Goal: Task Accomplishment & Management: Use online tool/utility

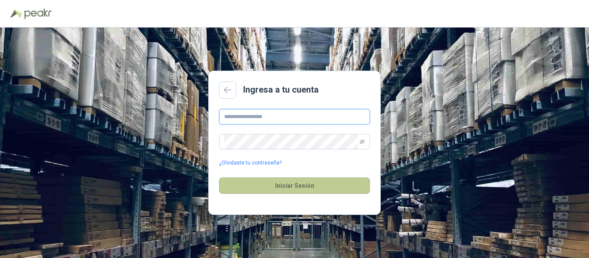
type input "**********"
click at [277, 186] on button "Iniciar Sesión" at bounding box center [294, 186] width 151 height 16
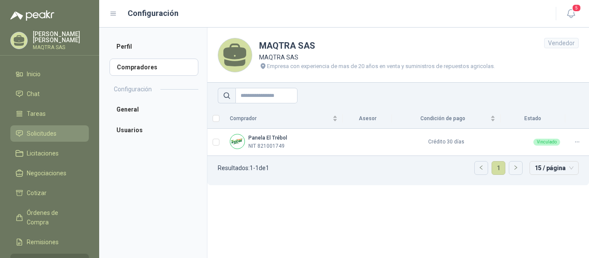
click at [41, 135] on span "Solicitudes" at bounding box center [42, 133] width 30 height 9
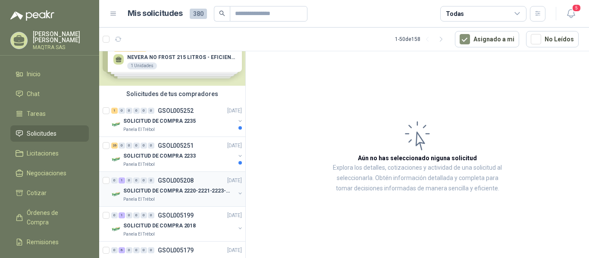
scroll to position [43, 0]
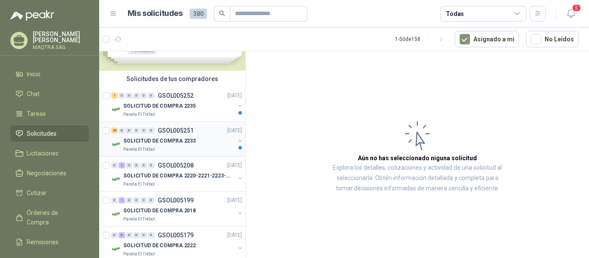
click at [183, 148] on div "Panela El Trébol" at bounding box center [179, 149] width 112 height 7
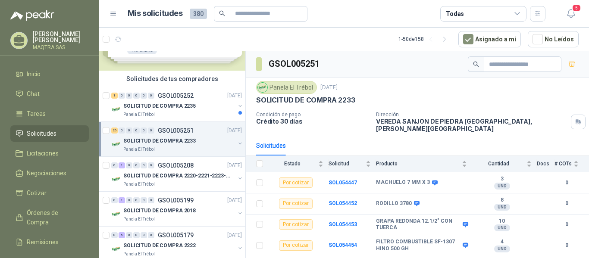
click at [169, 149] on div "Panela El Trébol" at bounding box center [179, 149] width 112 height 7
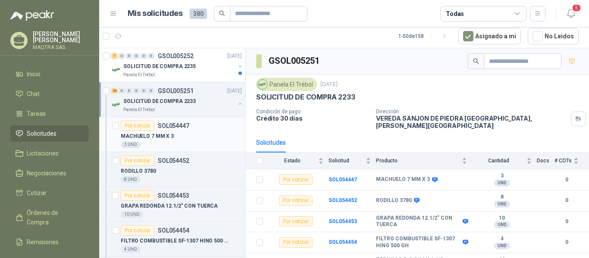
scroll to position [129, 0]
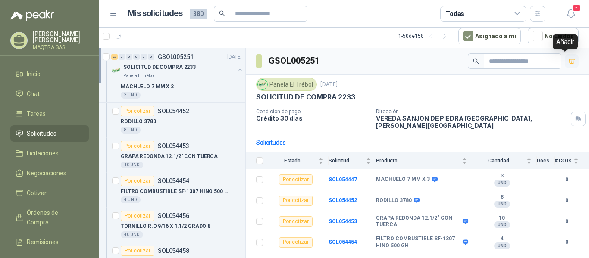
click at [569, 61] on icon "button" at bounding box center [572, 61] width 6 height 5
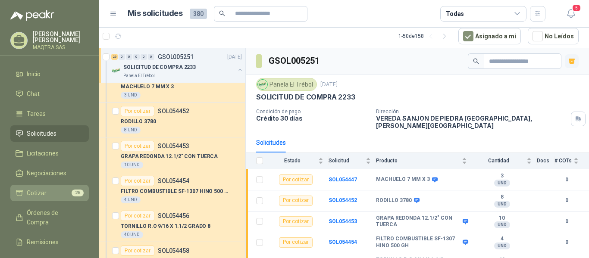
click at [35, 193] on span "Cotizar" at bounding box center [37, 192] width 20 height 9
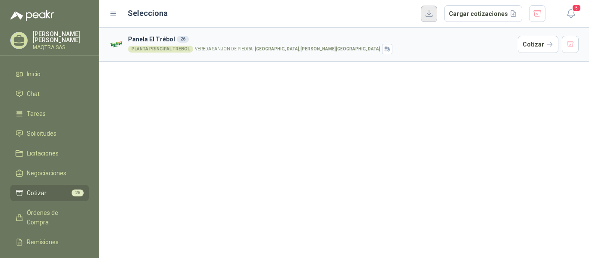
click at [434, 14] on button "button" at bounding box center [429, 14] width 16 height 16
click at [541, 12] on button "button" at bounding box center [537, 13] width 16 height 17
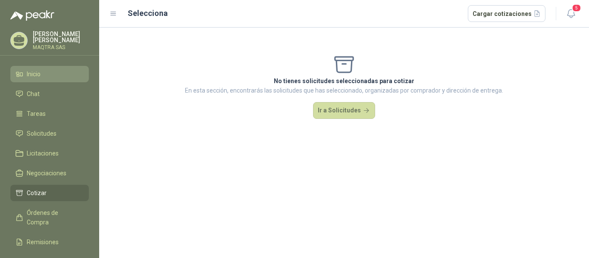
click at [36, 75] on span "Inicio" at bounding box center [34, 73] width 14 height 9
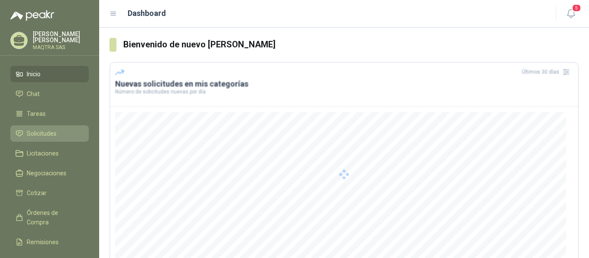
click at [36, 136] on span "Solicitudes" at bounding box center [42, 133] width 30 height 9
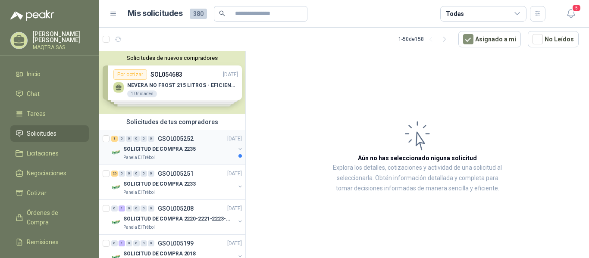
click at [150, 158] on p "Panela El Trébol" at bounding box center [138, 157] width 31 height 7
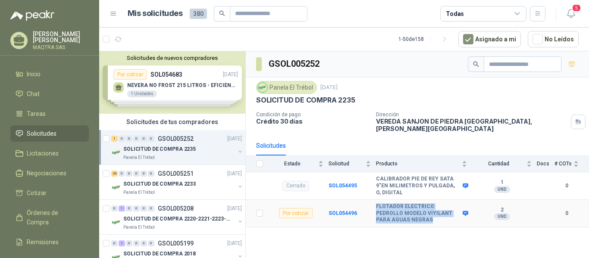
drag, startPoint x: 375, startPoint y: 197, endPoint x: 402, endPoint y: 214, distance: 31.2
click at [402, 214] on tr "Por cotizar SOL054496 FLOTADOR ELECTRICO PEDROLLO MODELO VIYILANT PARA AGUAS NE…" at bounding box center [417, 214] width 343 height 28
copy tr "FLOTADOR ELECTRICO PEDROLLO MODELO VIYILANT PARA AGUAS NEGRAS"
click at [24, 41] on icon at bounding box center [19, 38] width 11 height 7
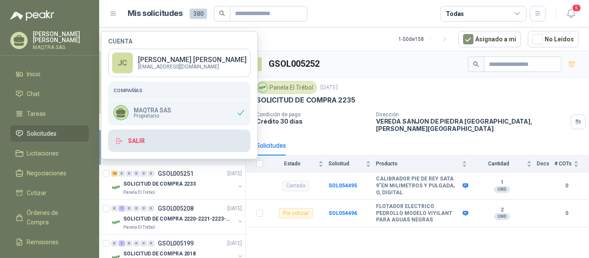
click at [134, 139] on button "Salir" at bounding box center [179, 141] width 142 height 22
